Goal: Task Accomplishment & Management: Complete application form

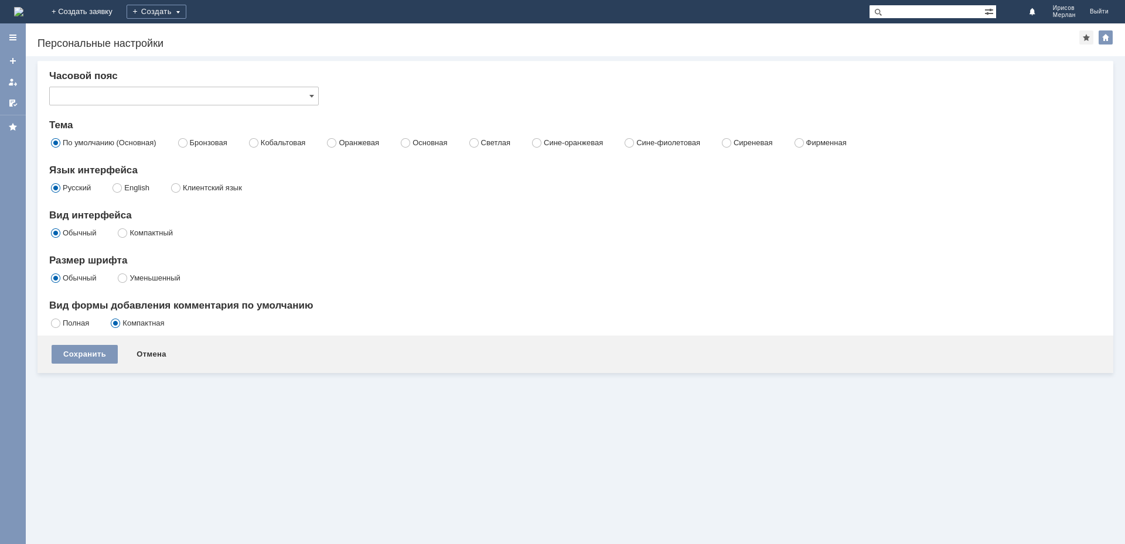
type input "[не указано]"
click at [120, 15] on link "+ Создать заявку" at bounding box center [82, 11] width 75 height 23
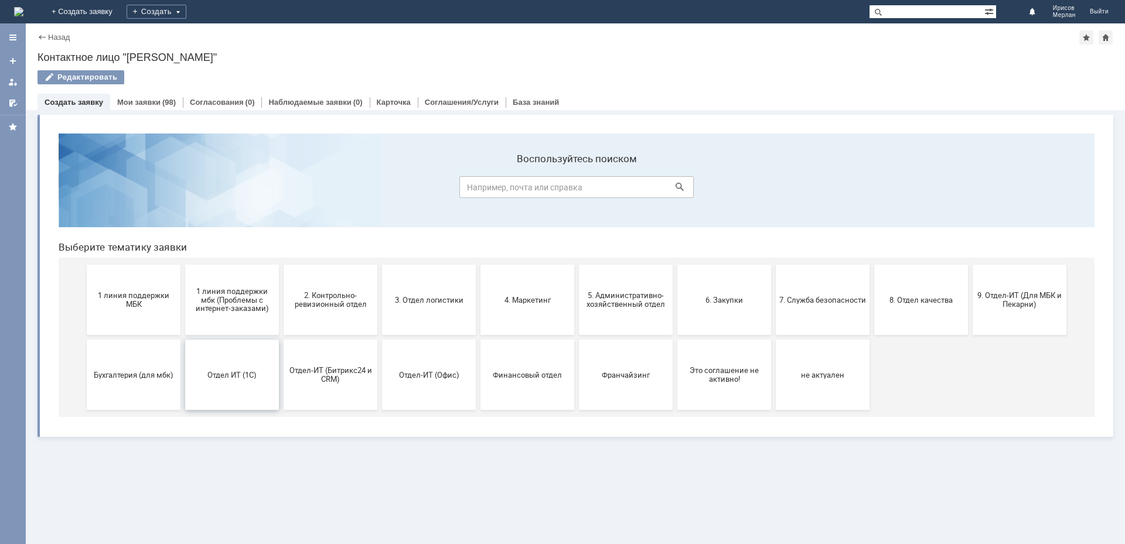
click at [240, 369] on button "Отдел ИТ (1С)" at bounding box center [232, 375] width 94 height 70
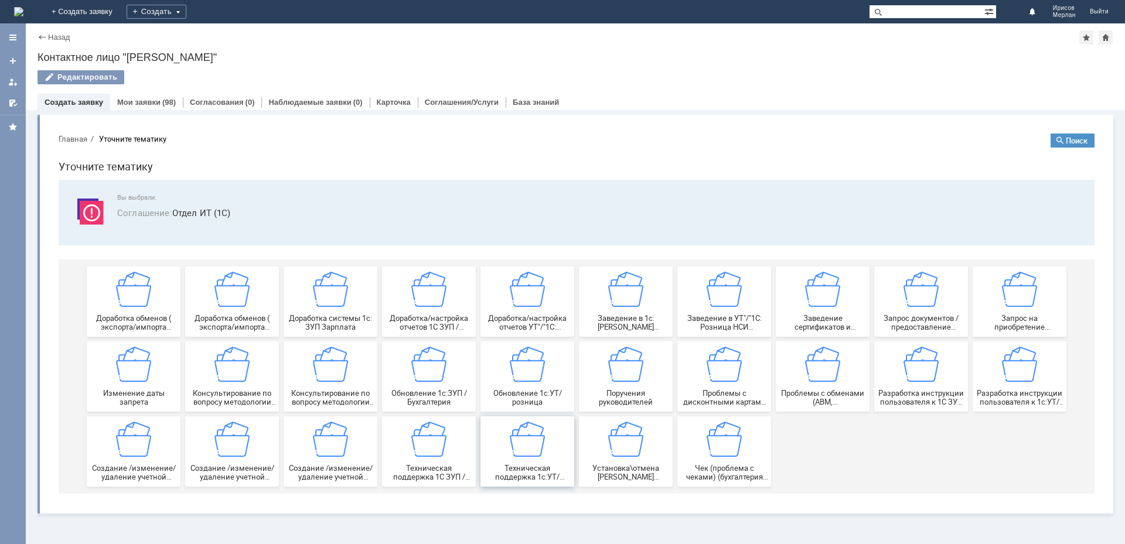
click at [542, 441] on img at bounding box center [527, 439] width 35 height 35
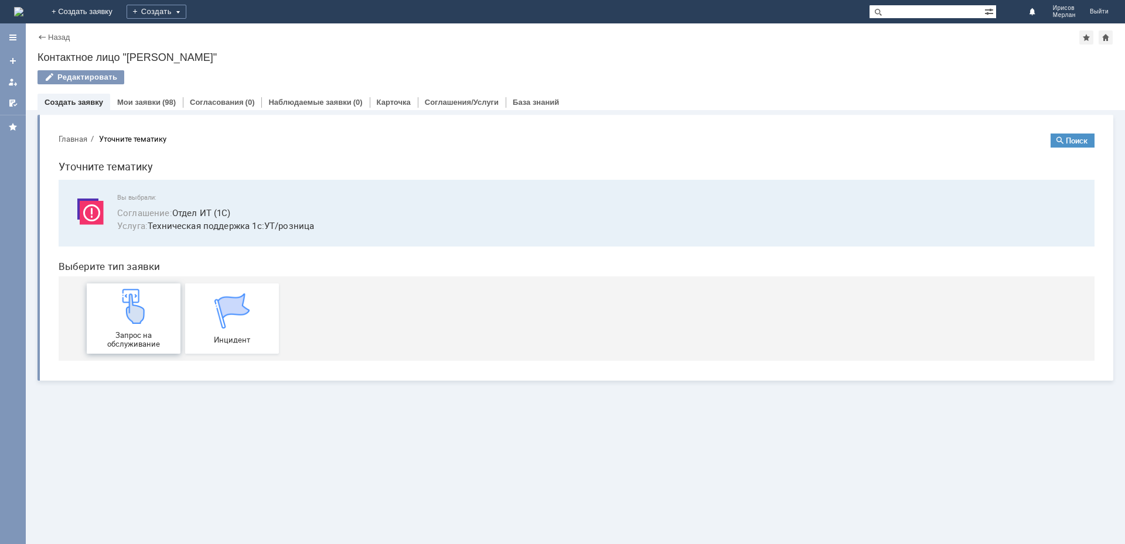
click at [142, 314] on img at bounding box center [133, 306] width 35 height 35
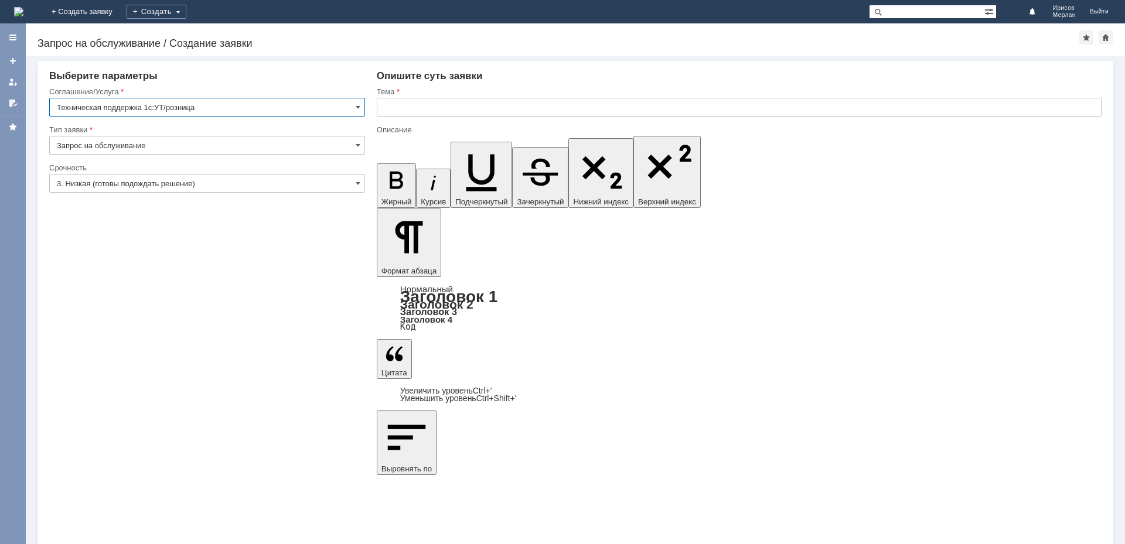
click at [256, 141] on input "Запрос на обслуживание" at bounding box center [207, 145] width 316 height 19
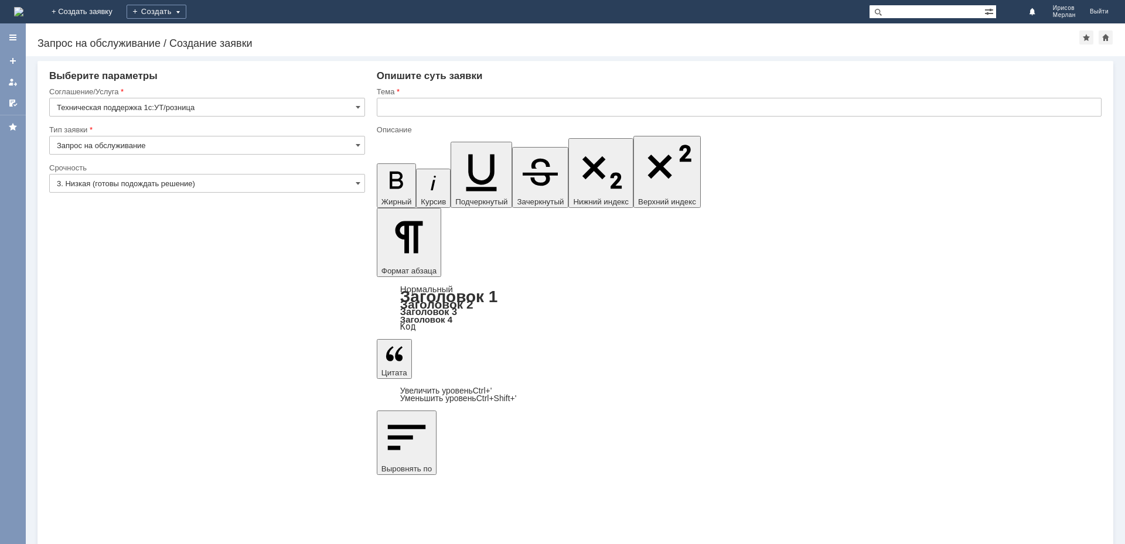
type input "Запрос на обслуживание"
click at [118, 182] on input "3. Низкая (готовы подождать решение)" at bounding box center [207, 183] width 316 height 19
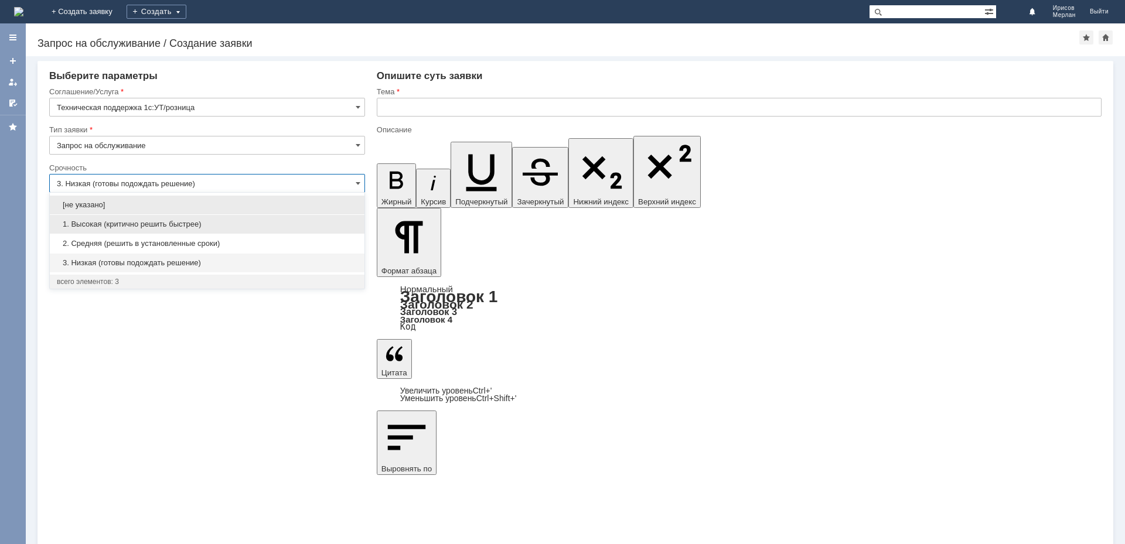
click at [102, 226] on span "1. Высокая (критично решить быстрее)" at bounding box center [207, 224] width 301 height 9
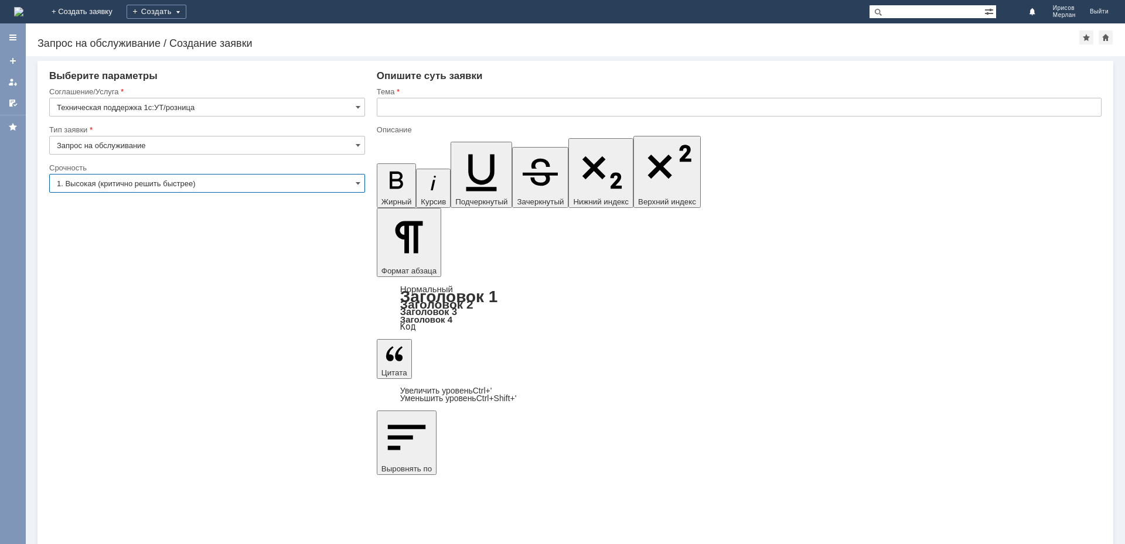
type input "1. Высокая (критично решить быстрее)"
click at [486, 104] on input "text" at bounding box center [739, 107] width 725 height 19
type input "Отчет комиссионера"
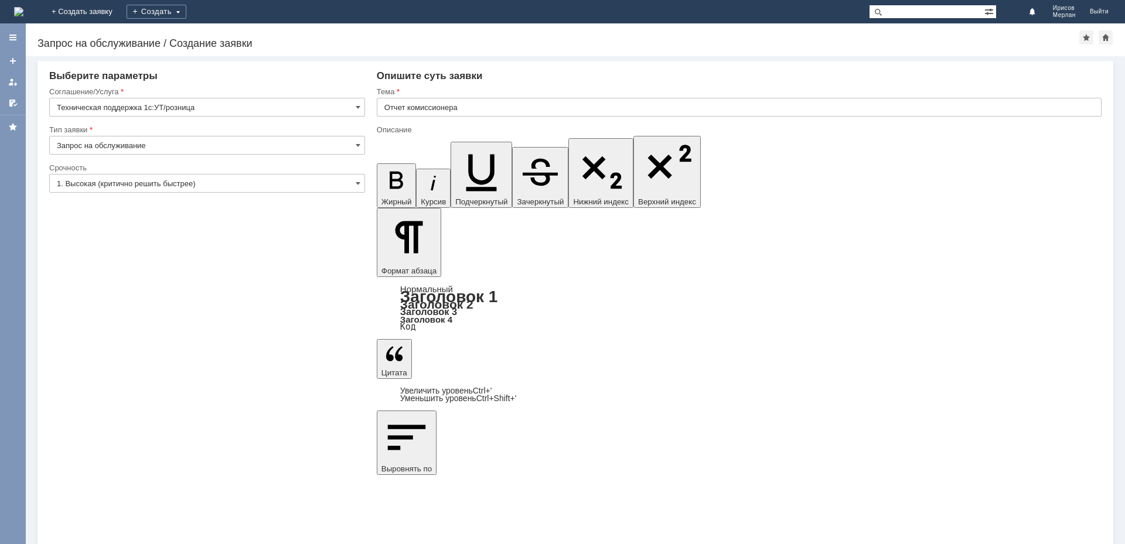
drag, startPoint x: 691, startPoint y: 4114, endPoint x: 719, endPoint y: 4114, distance: 27.6
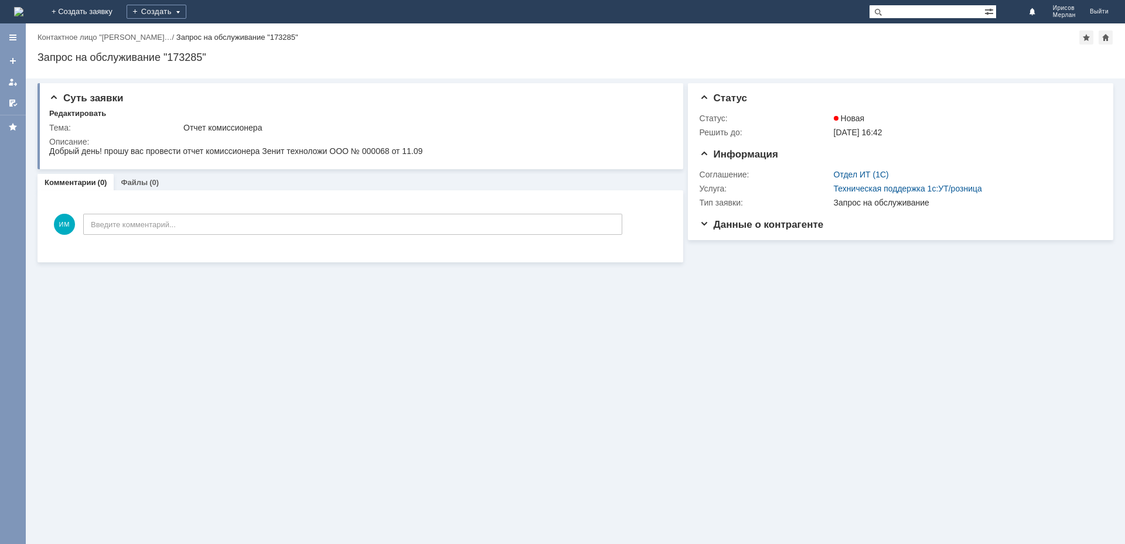
click at [663, 349] on div "Суть заявки Редактировать Тема: Отчет комиссионера Описание: Комментарии (0) Фа…" at bounding box center [576, 312] width 1100 height 466
